Goal: Navigation & Orientation: Find specific page/section

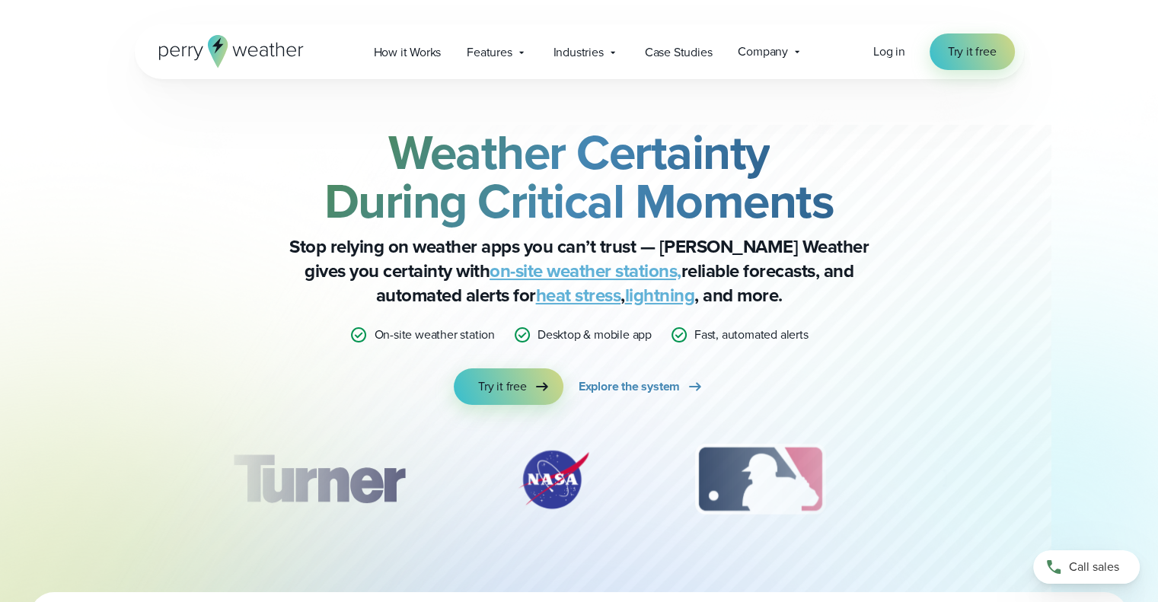
click at [578, 337] on p "Desktop & mobile app" at bounding box center [595, 335] width 114 height 18
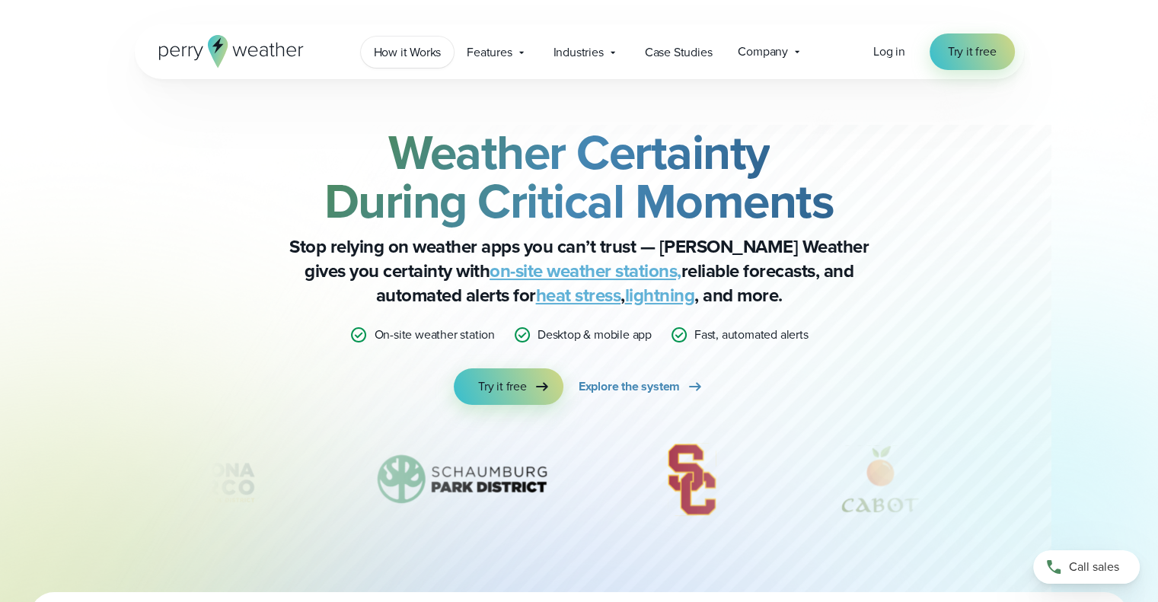
click at [423, 54] on span "How it Works" at bounding box center [408, 52] width 68 height 18
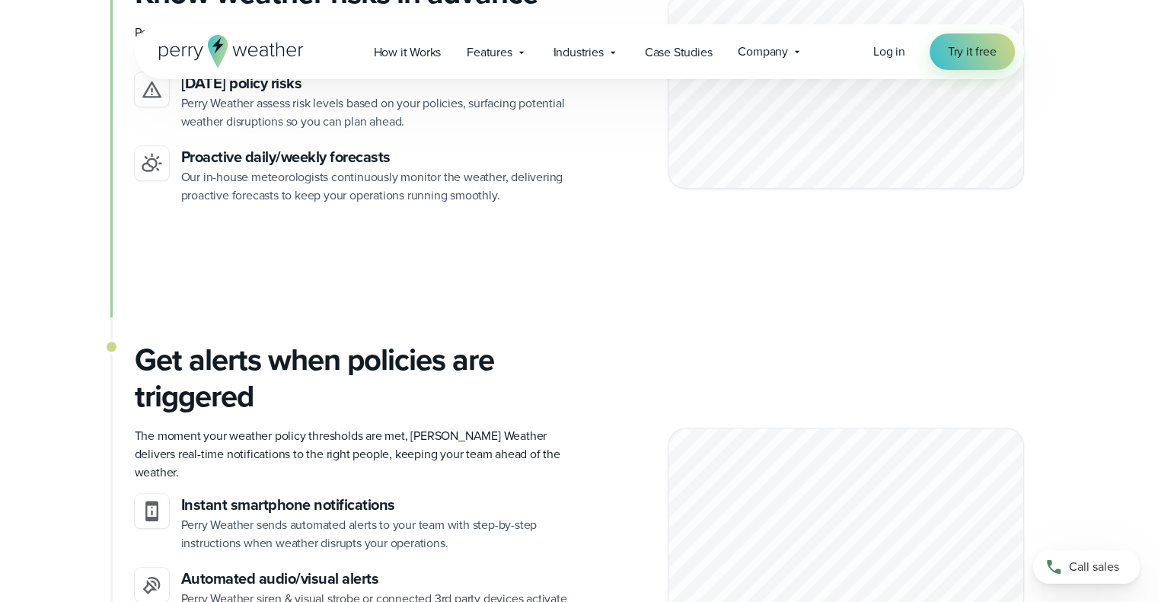
scroll to position [1371, 0]
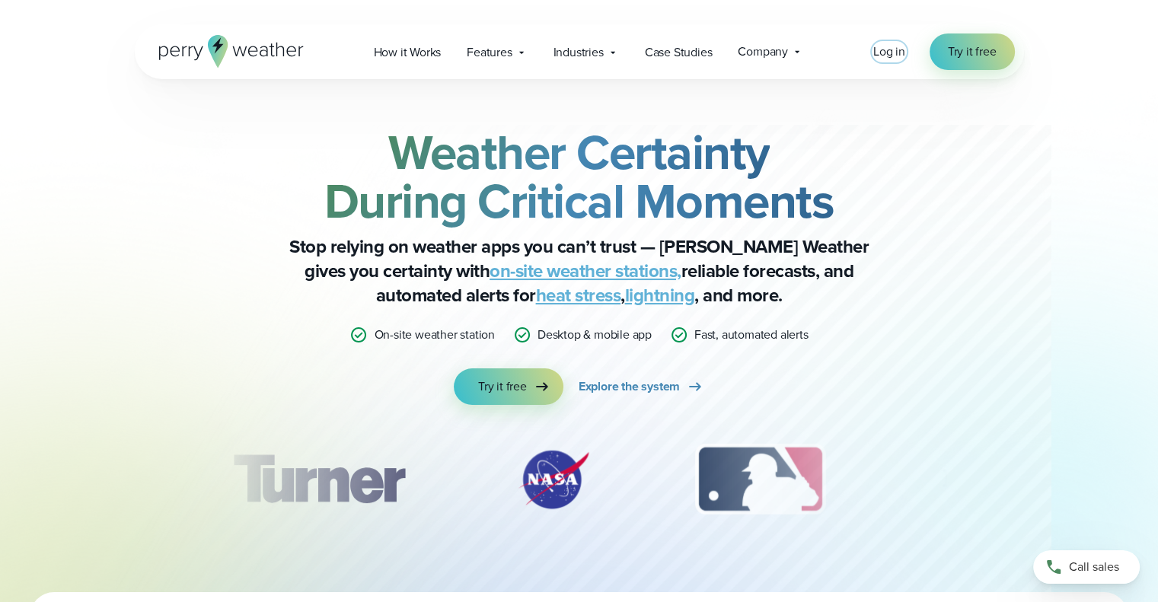
click at [888, 54] on span "Log in" at bounding box center [889, 52] width 32 height 18
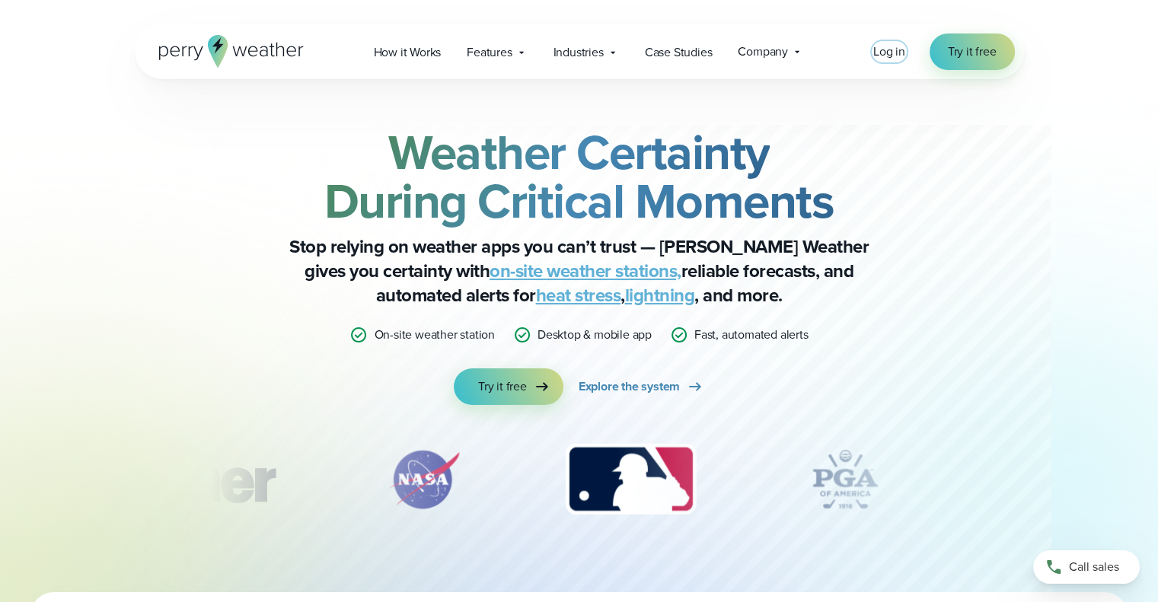
click at [877, 51] on span "Log in" at bounding box center [889, 52] width 32 height 18
